Goal: Task Accomplishment & Management: Use online tool/utility

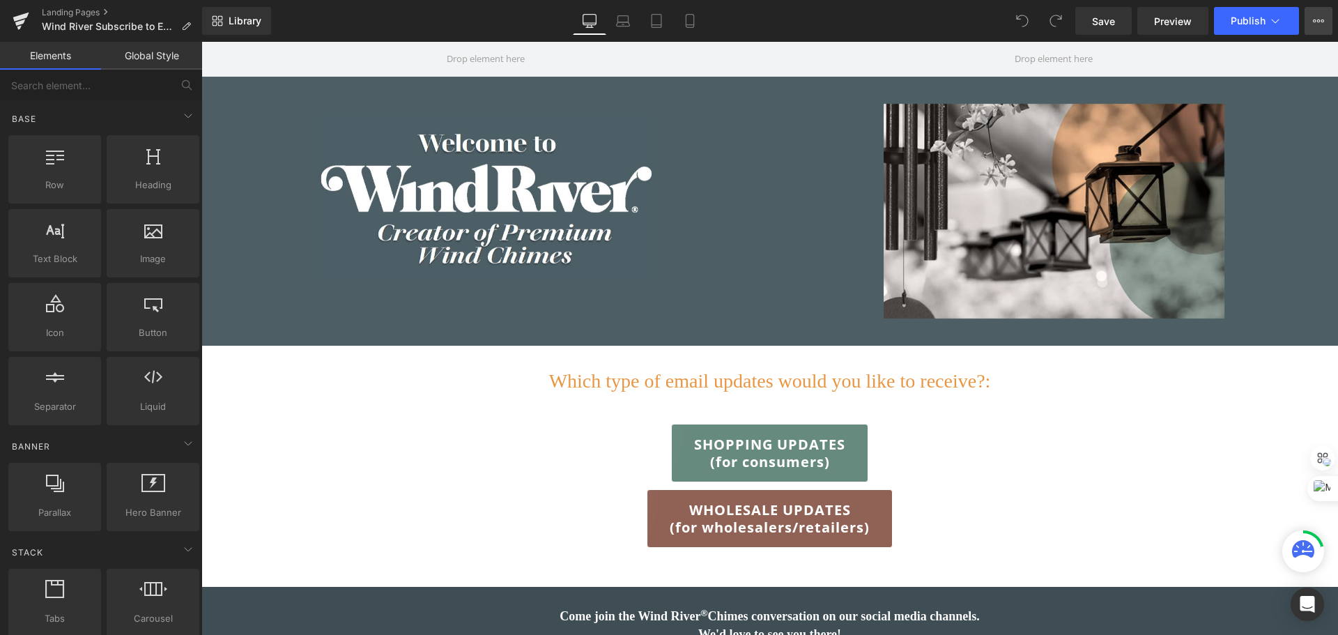
click at [1321, 21] on icon at bounding box center [1318, 20] width 11 height 11
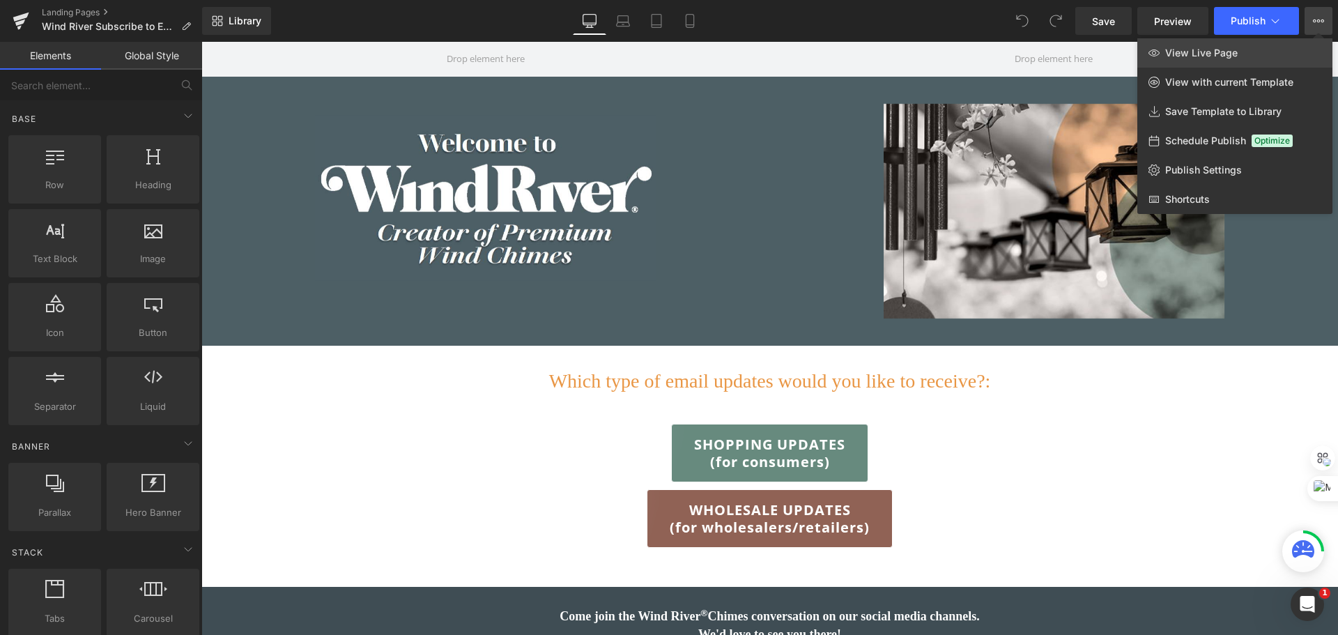
click at [1238, 50] on link "View Live Page" at bounding box center [1235, 52] width 195 height 29
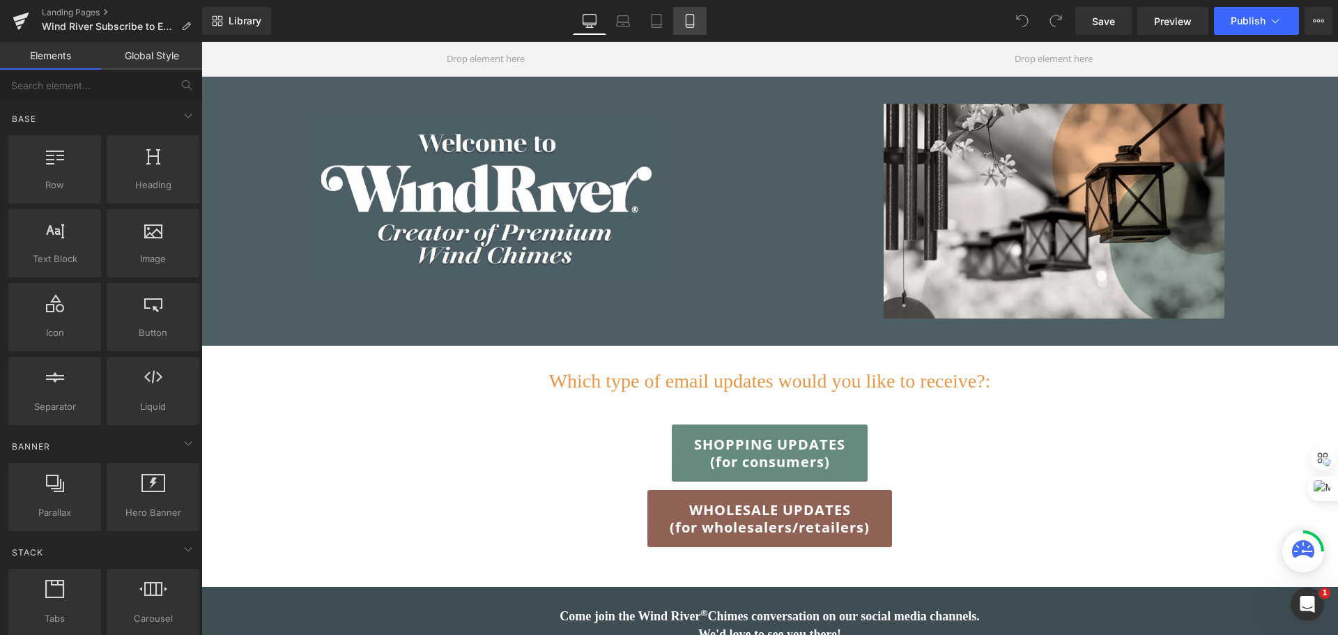
click at [693, 17] on icon at bounding box center [690, 21] width 14 height 14
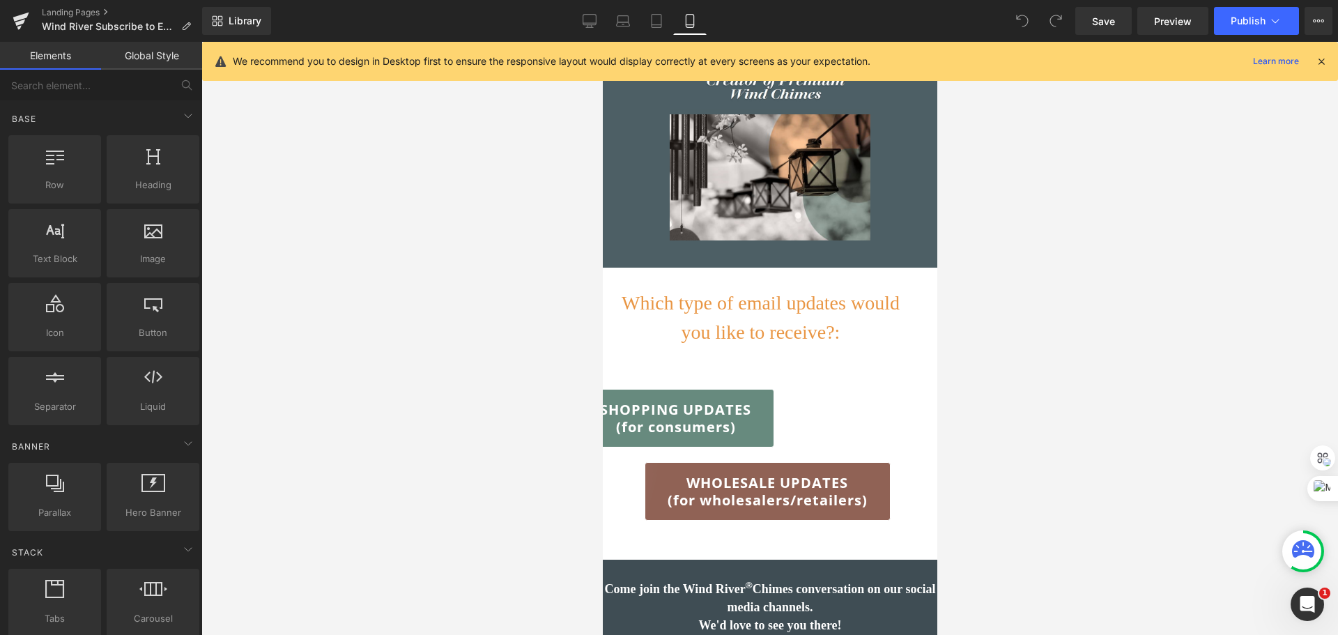
scroll to position [139, 0]
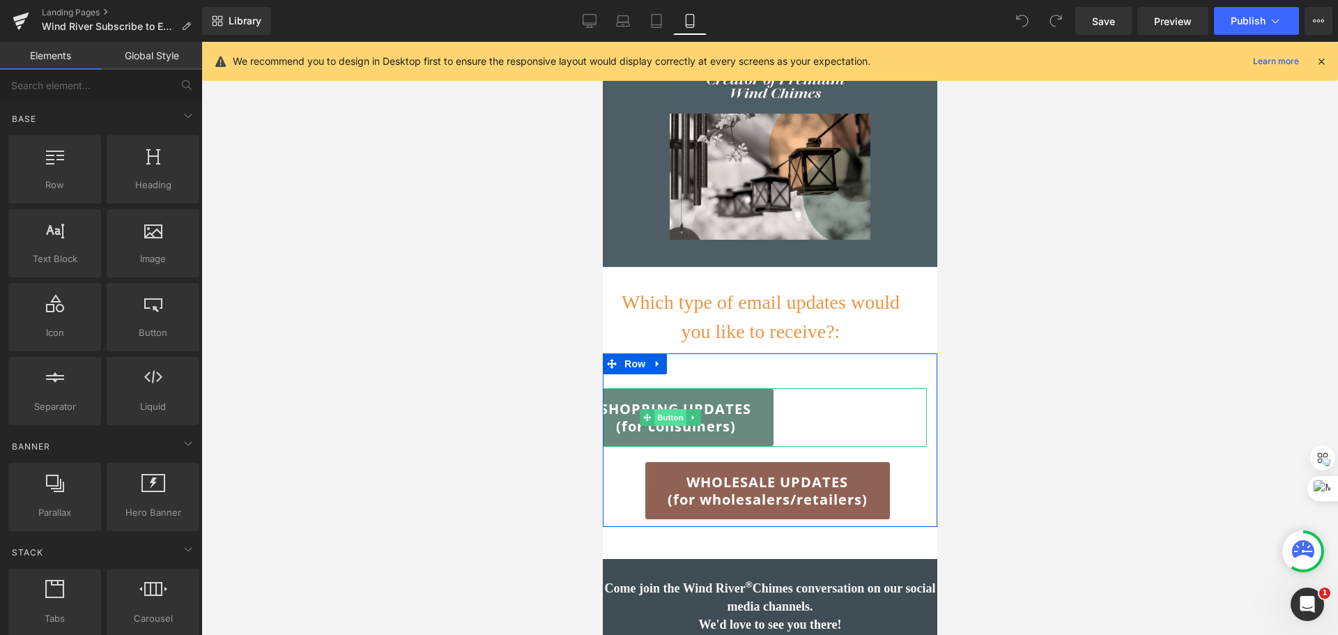
click at [668, 418] on span "Button" at bounding box center [670, 417] width 32 height 17
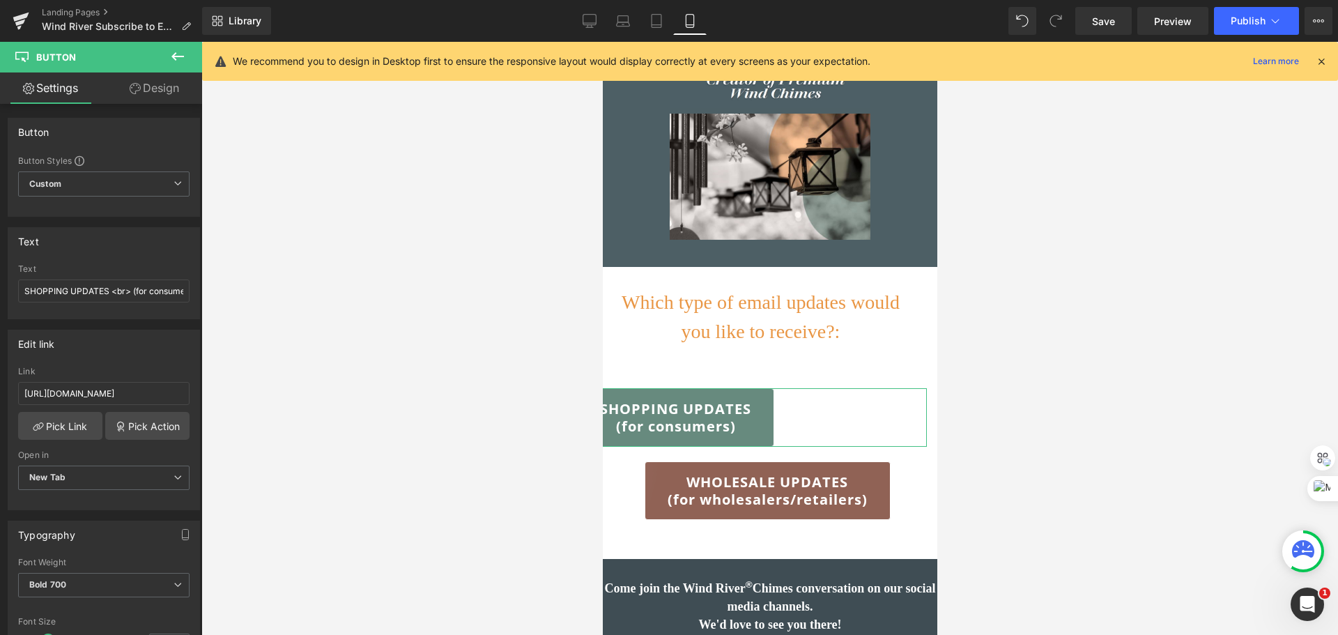
click at [135, 84] on icon at bounding box center [135, 88] width 11 height 11
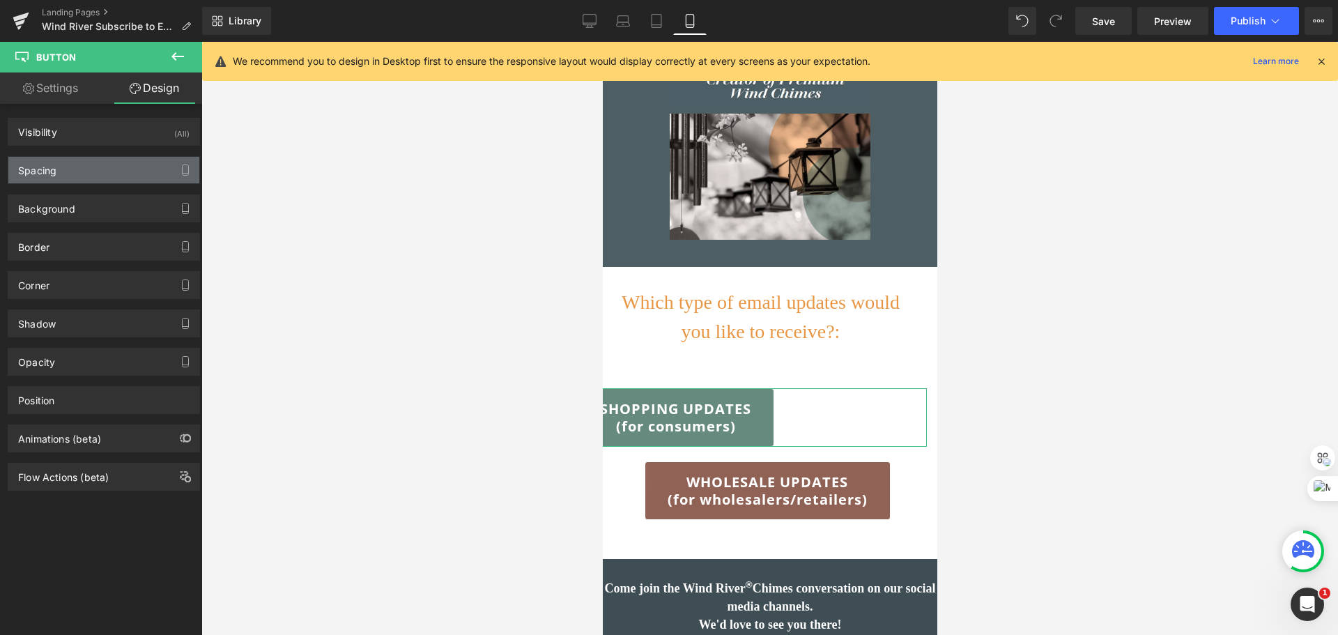
click at [118, 169] on div "Spacing" at bounding box center [103, 170] width 191 height 26
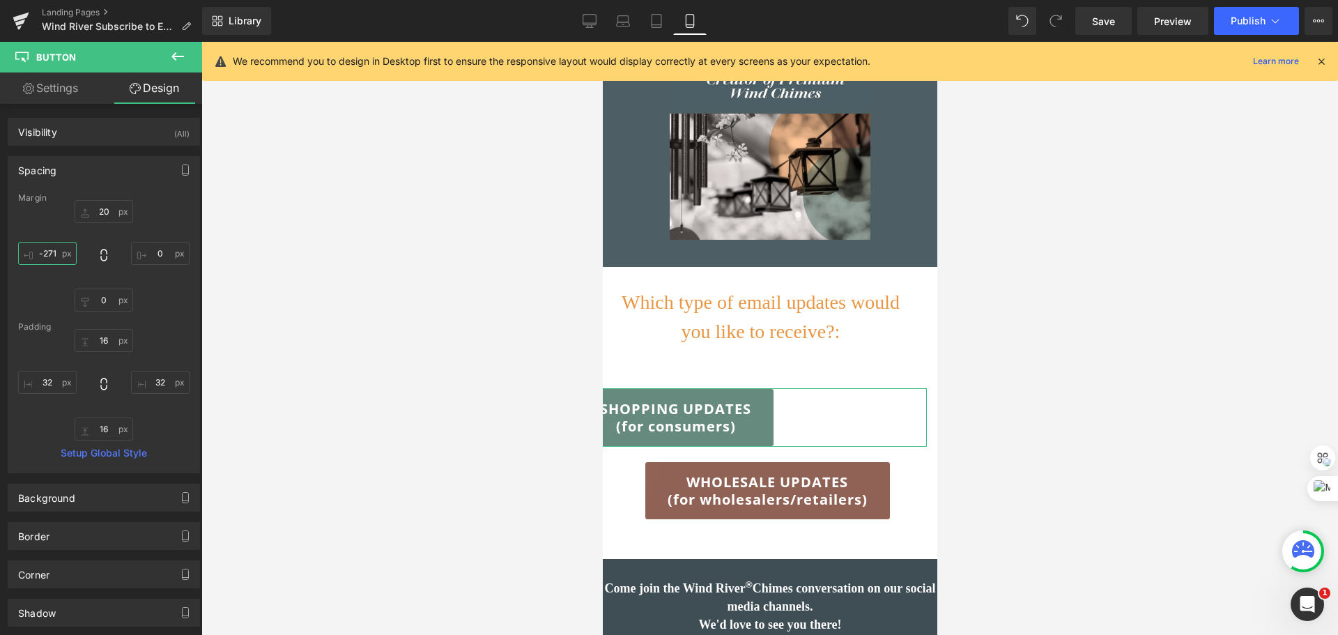
click at [54, 252] on input "-271" at bounding box center [47, 253] width 59 height 23
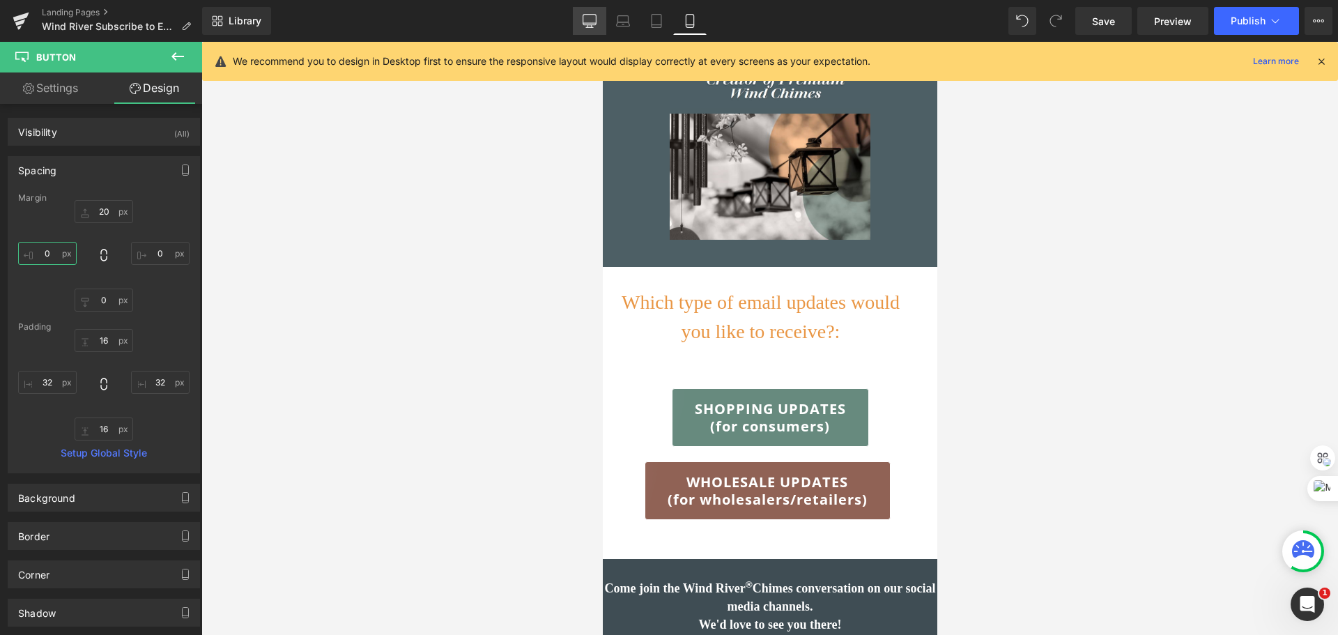
type input "0"
click at [588, 26] on icon at bounding box center [590, 21] width 14 height 14
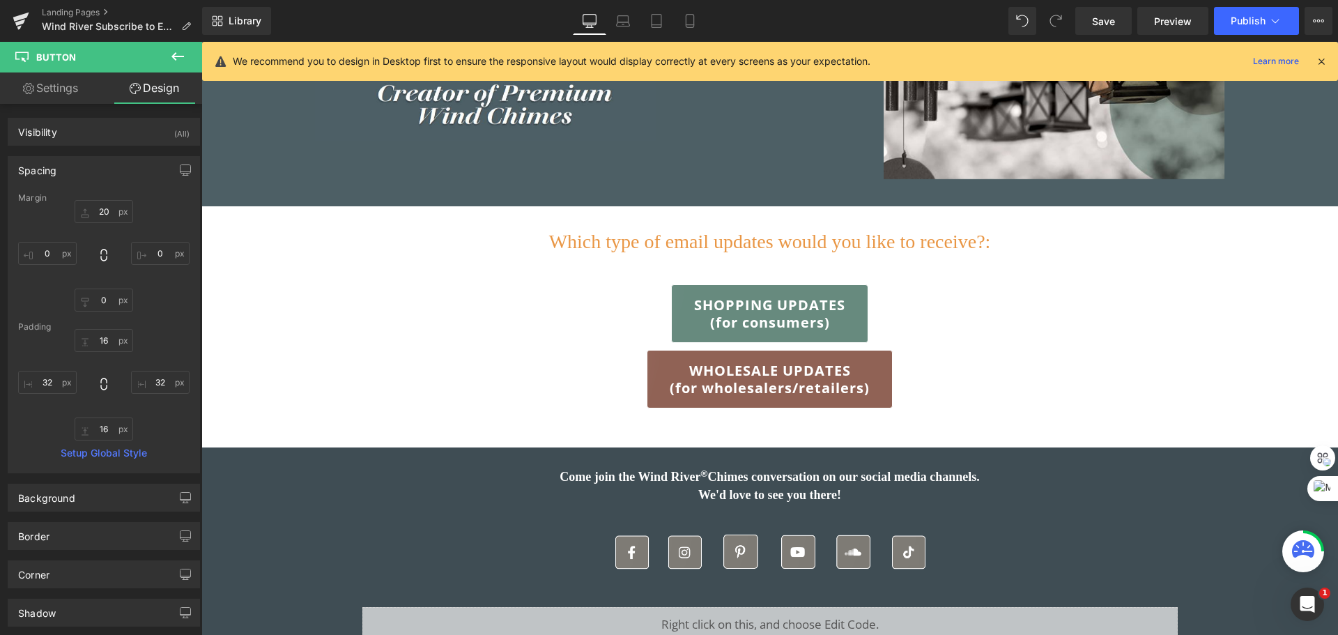
type input "0"
type input "16"
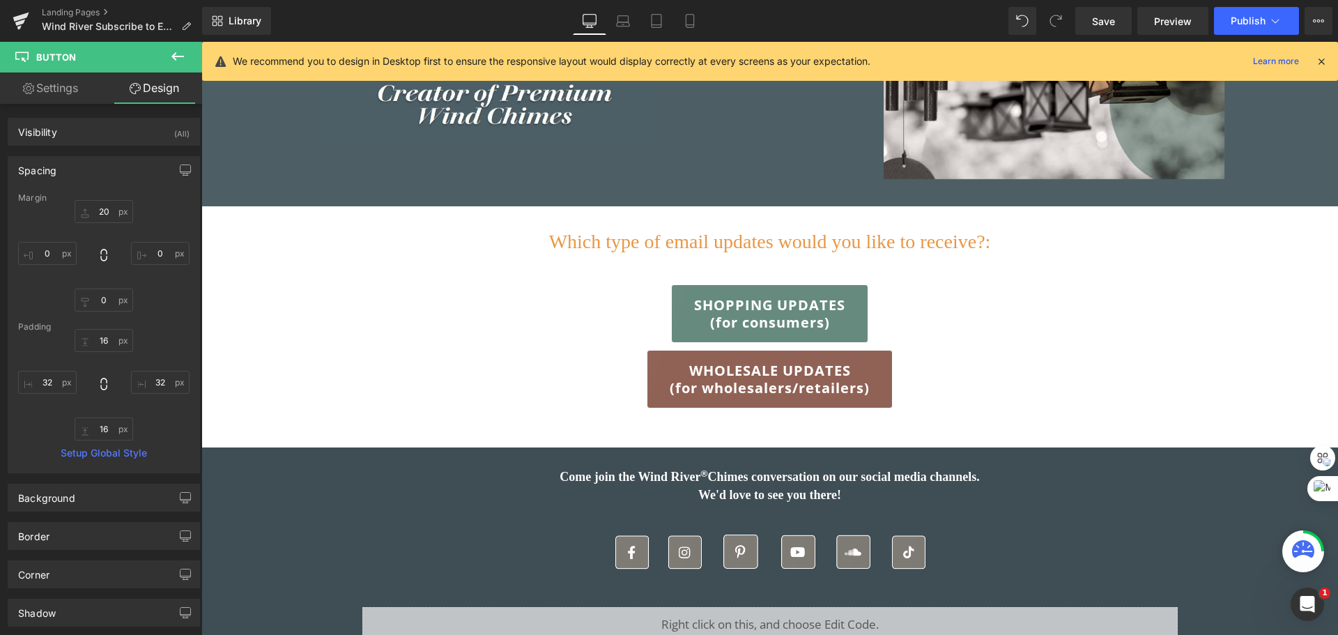
type input "32"
type input "16"
type input "32"
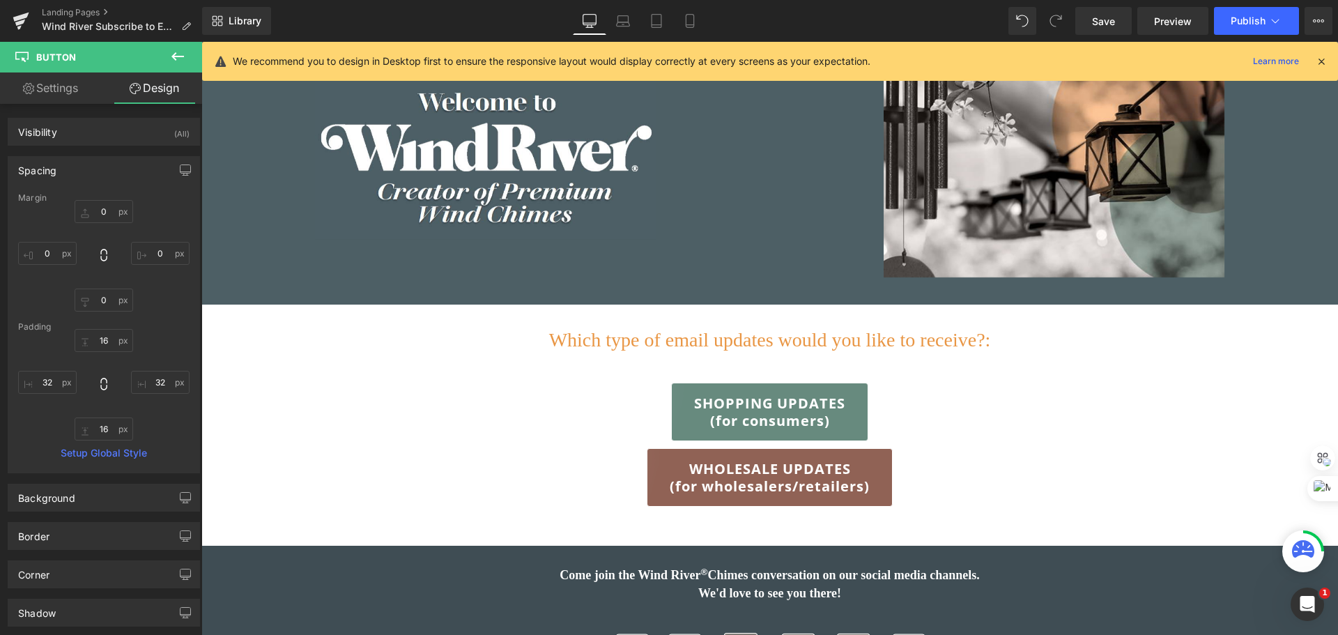
scroll to position [36, 0]
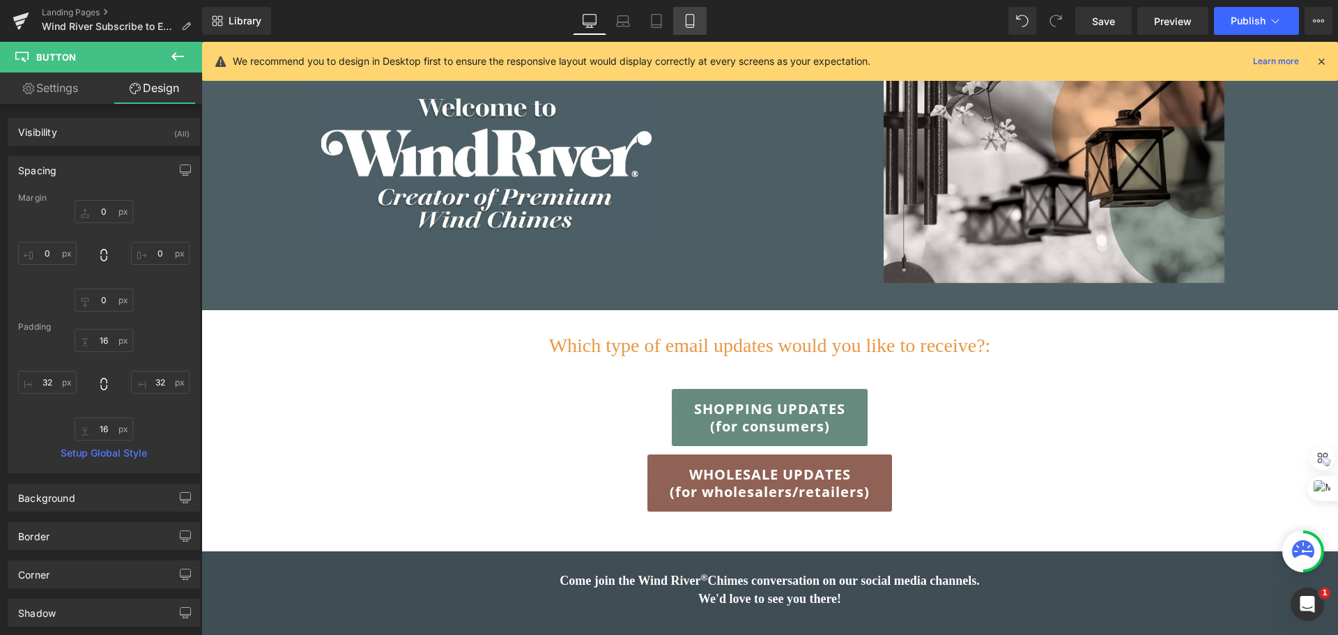
click at [702, 23] on link "Mobile" at bounding box center [689, 21] width 33 height 28
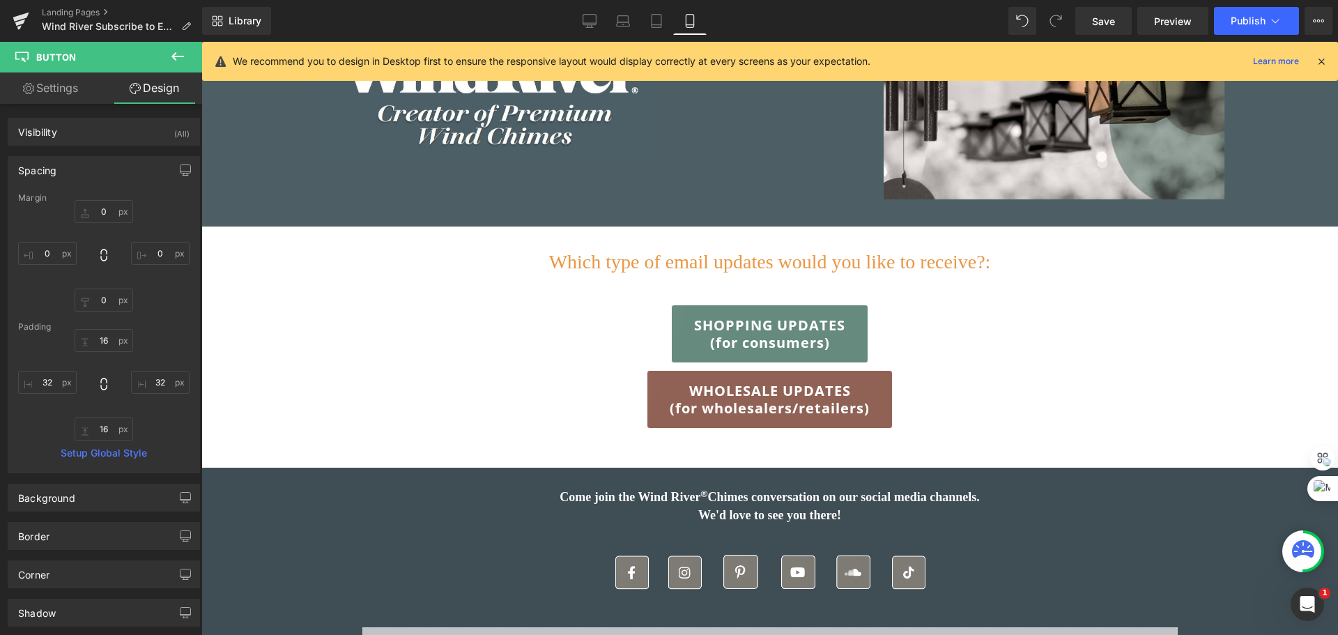
type input "20"
type input "0"
type input "16"
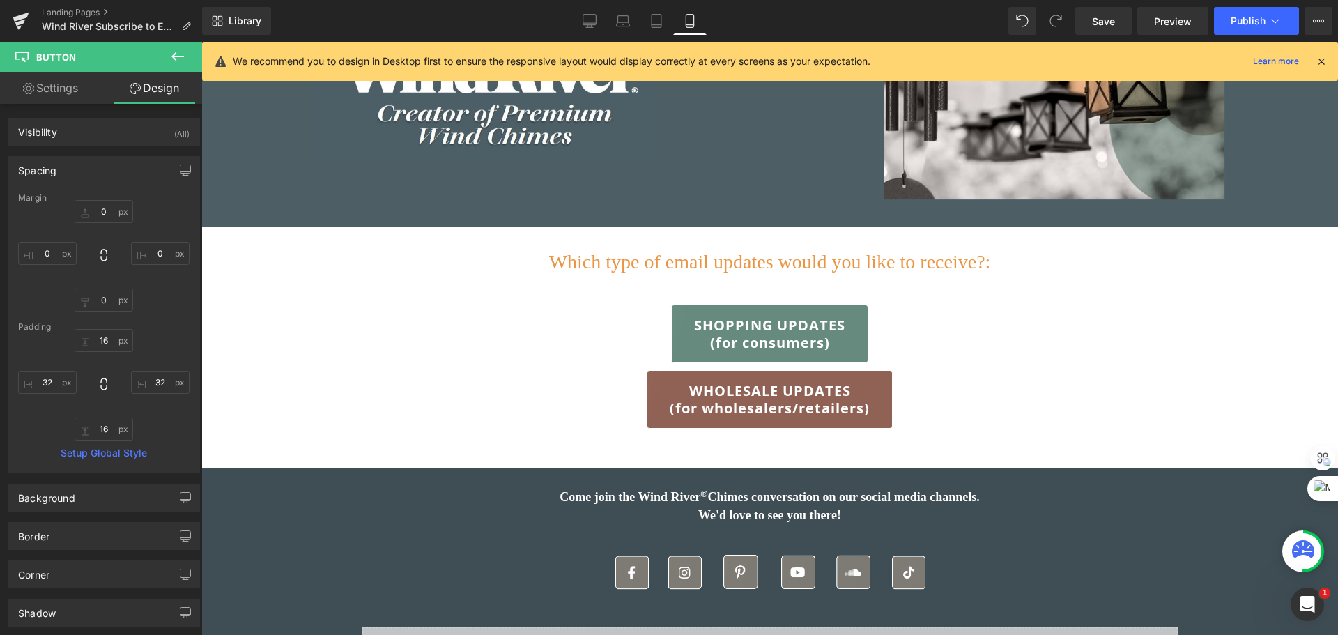
type input "32"
type input "16"
type input "32"
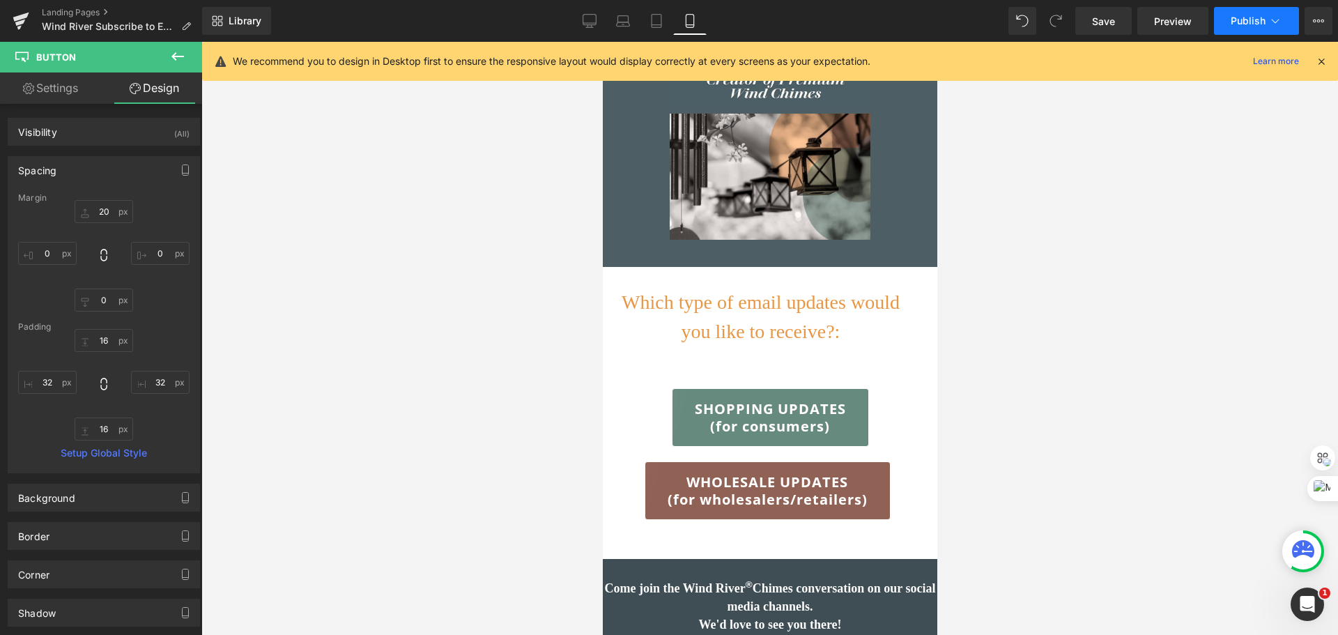
click at [1258, 29] on button "Publish" at bounding box center [1256, 21] width 85 height 28
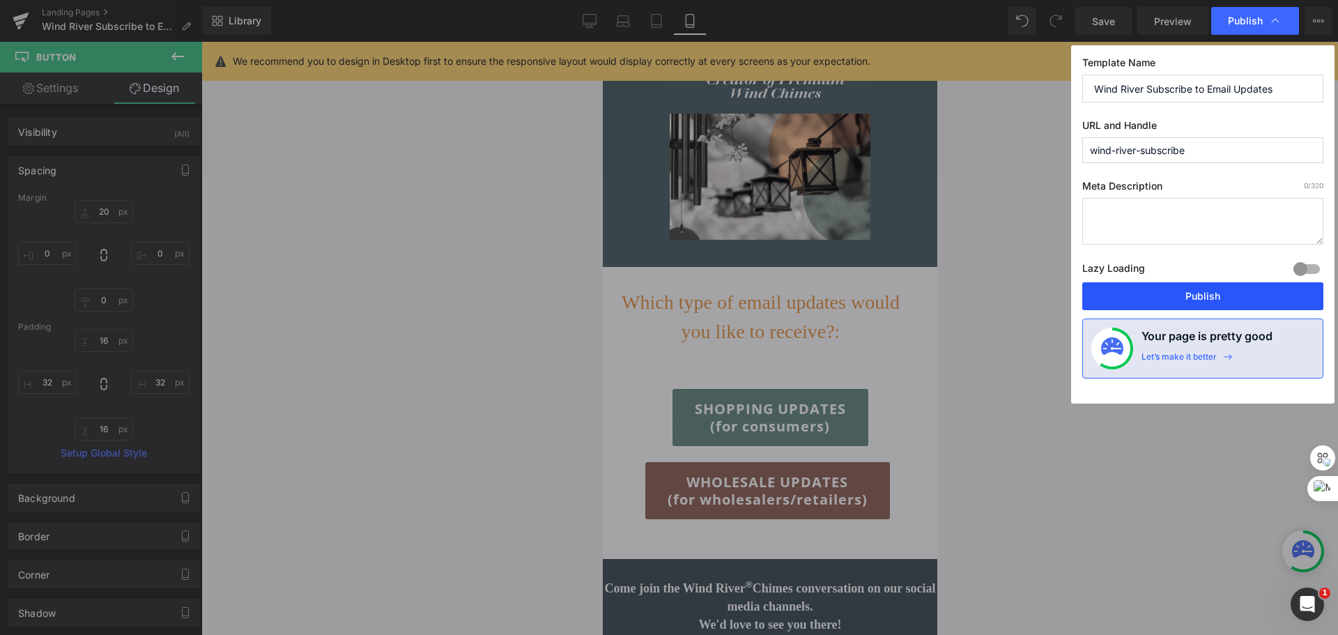
click at [1203, 295] on button "Publish" at bounding box center [1203, 296] width 241 height 28
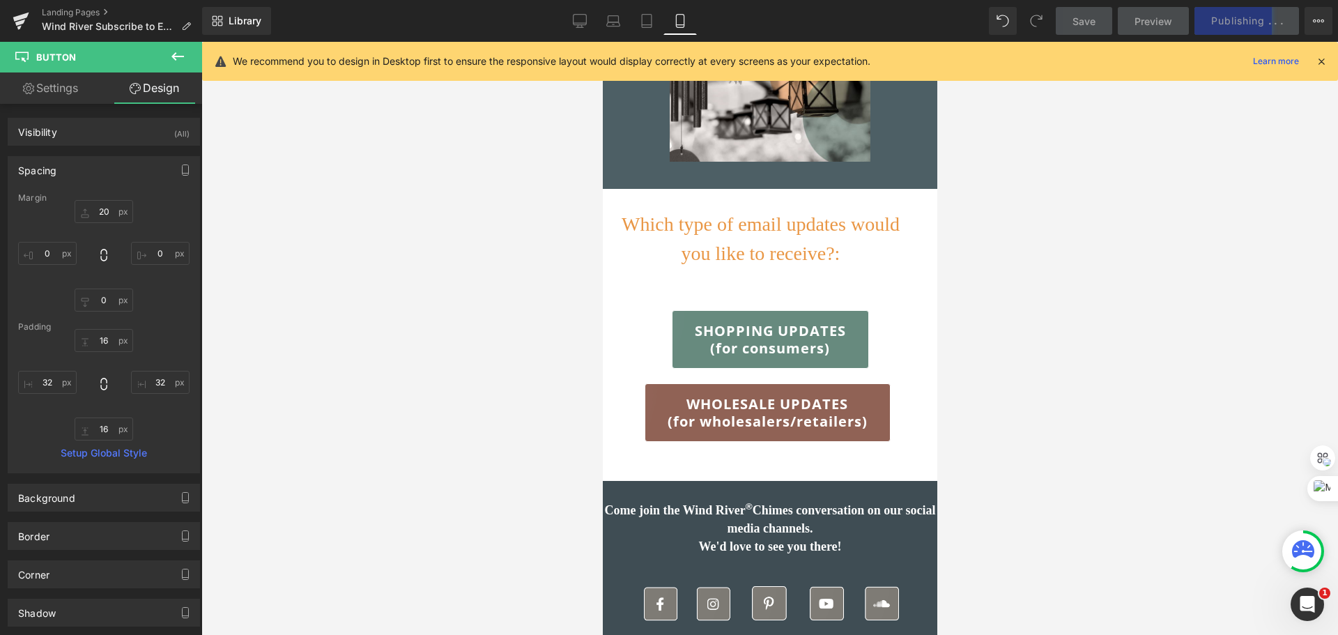
scroll to position [418, 0]
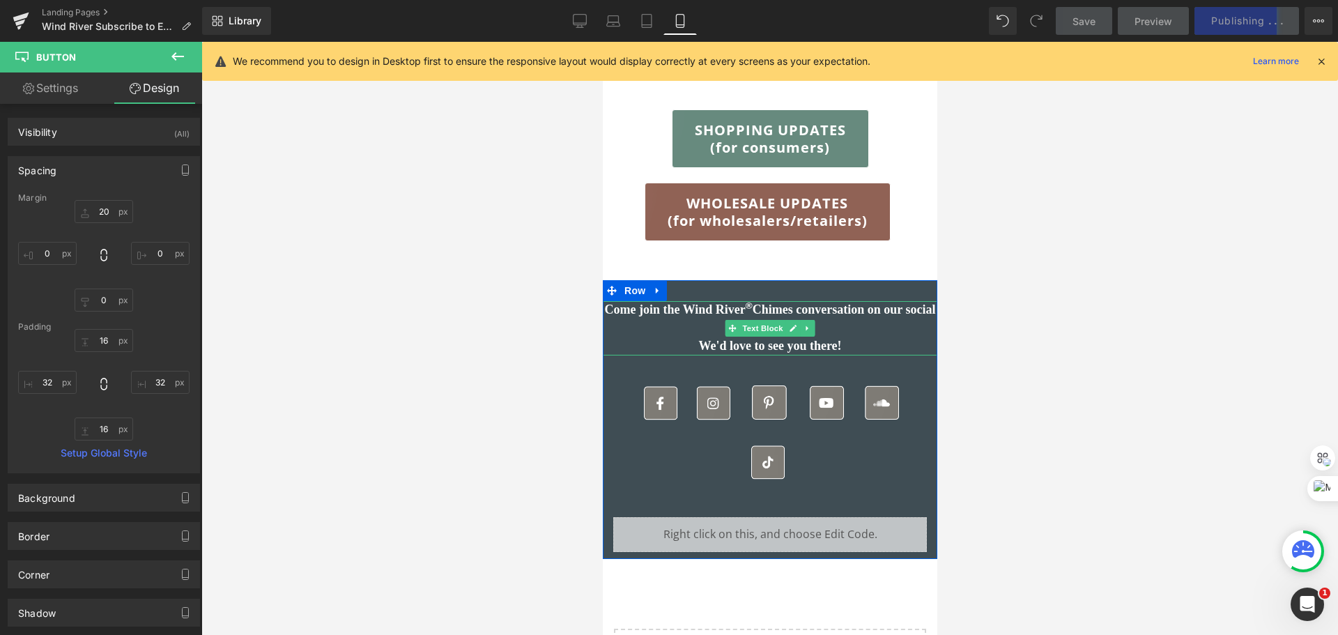
click at [728, 308] on span "Come join the Wind River ® Chimes conversation on our social media channels." at bounding box center [769, 319] width 331 height 32
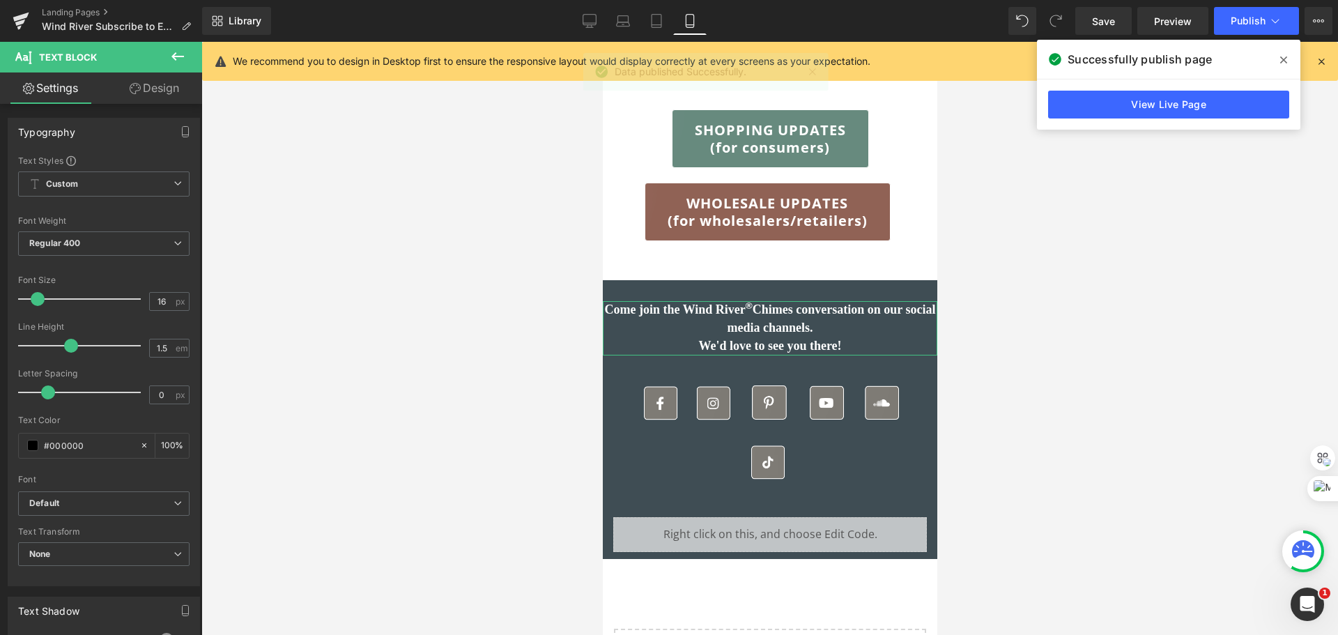
click at [158, 96] on link "Design" at bounding box center [154, 87] width 101 height 31
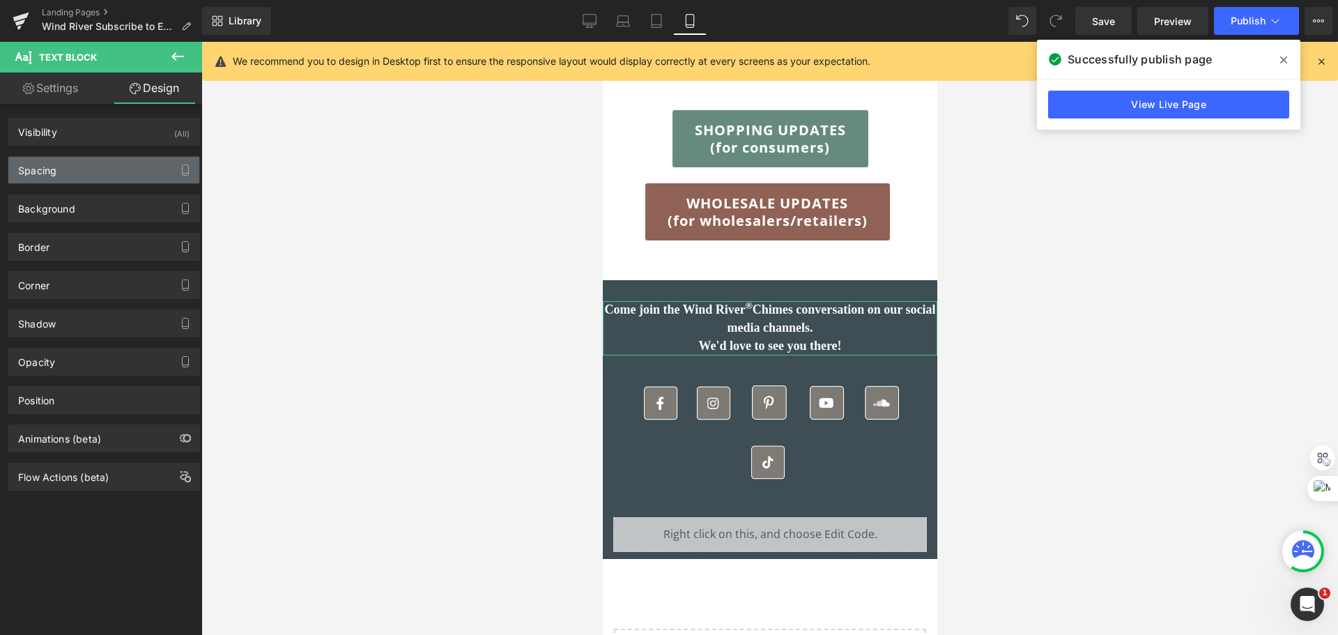
type input "0"
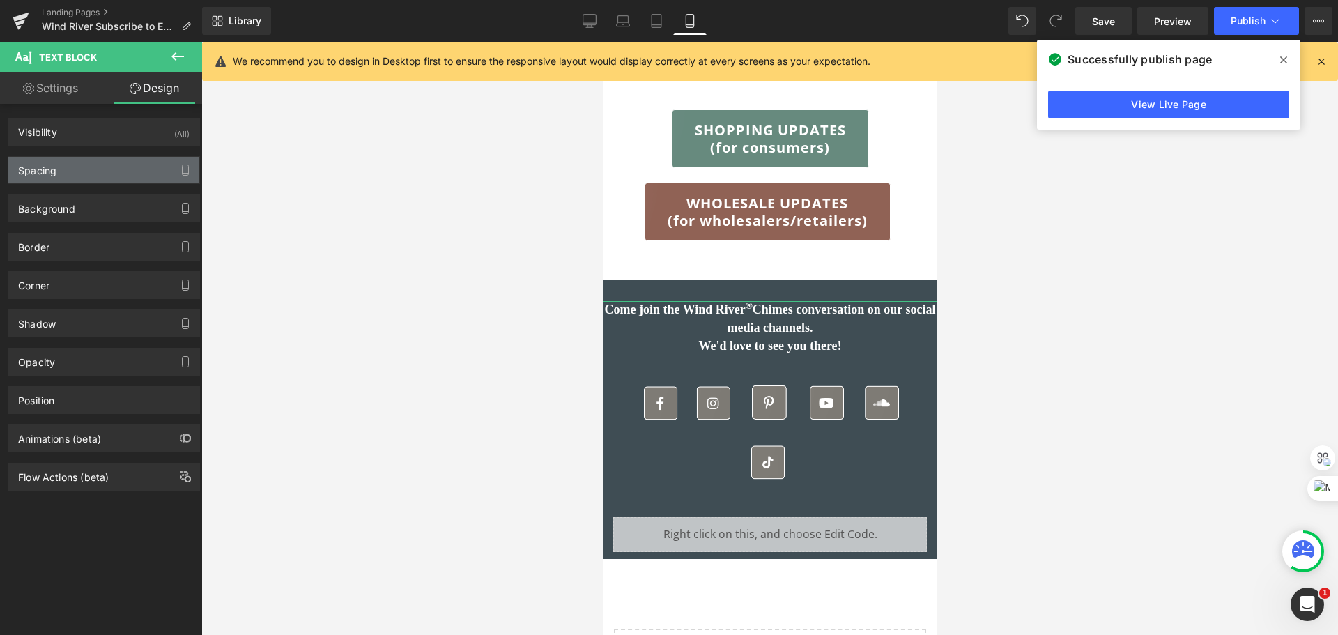
type input "0"
click at [86, 171] on div "Spacing" at bounding box center [103, 170] width 191 height 26
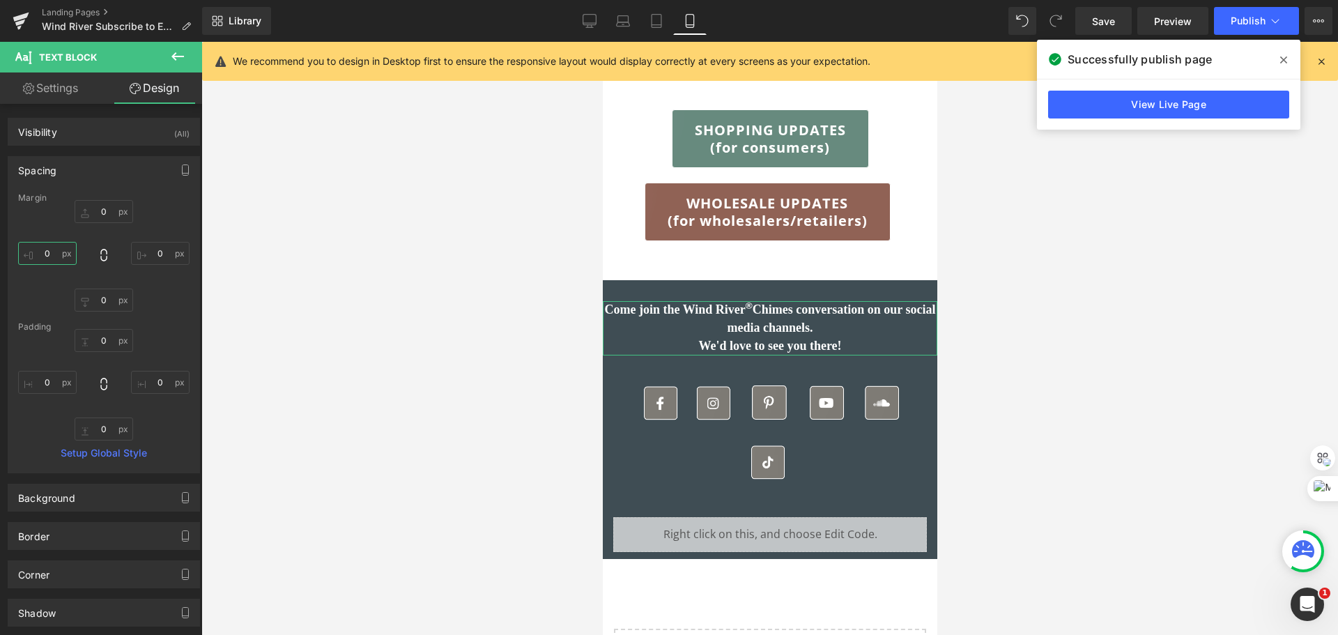
click at [57, 255] on input "0" at bounding box center [47, 253] width 59 height 23
click at [57, 380] on input "0" at bounding box center [47, 382] width 59 height 23
type input "10"
click at [156, 388] on input "0" at bounding box center [160, 382] width 59 height 23
type input "10"
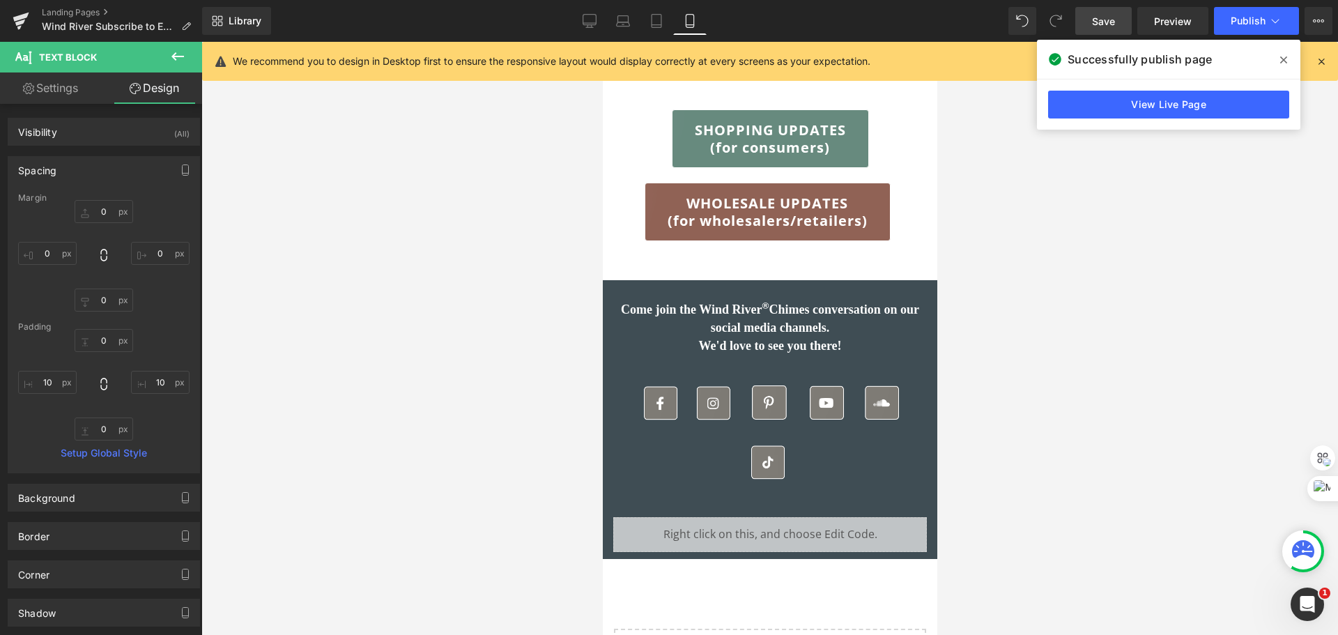
click at [1097, 17] on span "Save" at bounding box center [1103, 21] width 23 height 15
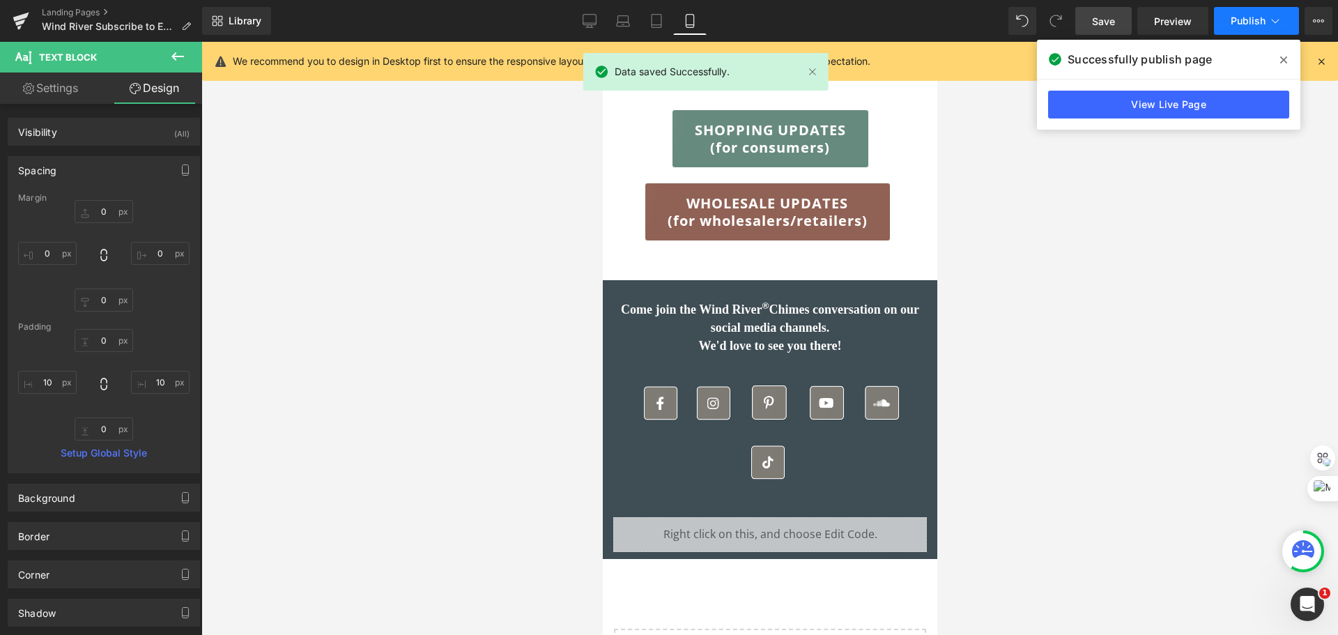
click at [1260, 26] on button "Publish" at bounding box center [1256, 21] width 85 height 28
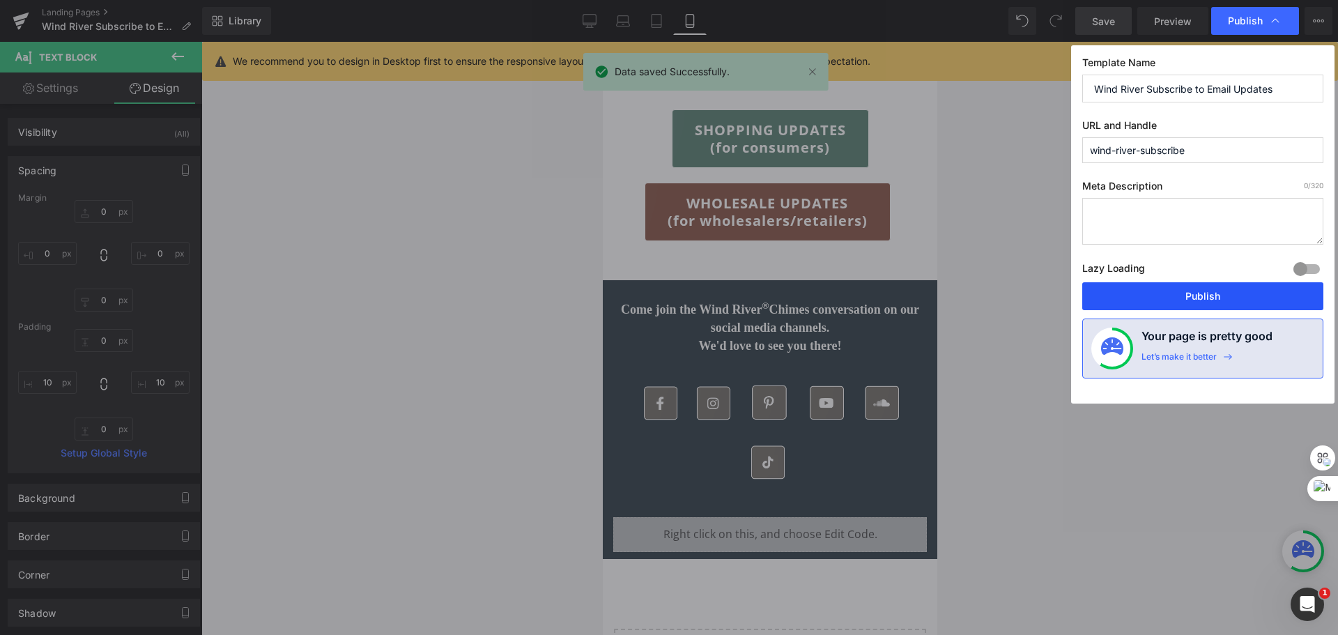
click at [1199, 294] on button "Publish" at bounding box center [1203, 296] width 241 height 28
